Goal: Task Accomplishment & Management: Manage account settings

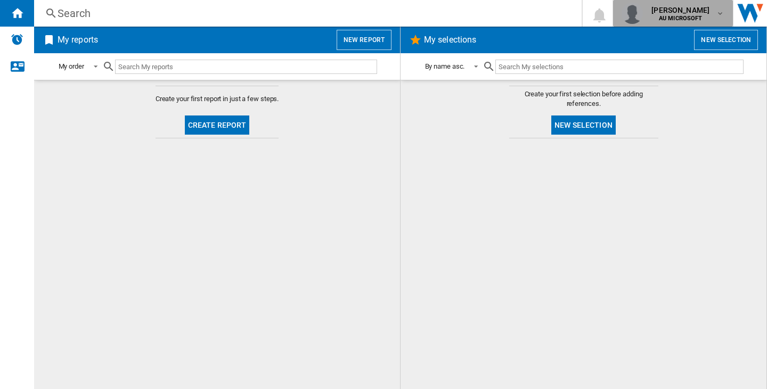
click at [716, 12] on md-icon "button" at bounding box center [720, 13] width 9 height 9
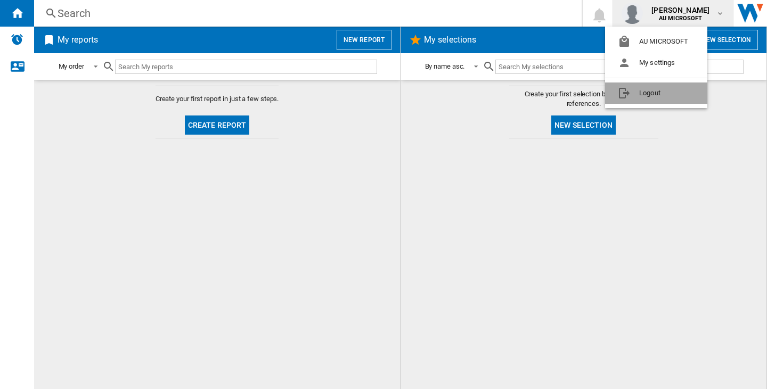
click at [656, 92] on button "Logout" at bounding box center [656, 93] width 102 height 21
